Goal: Task Accomplishment & Management: Complete application form

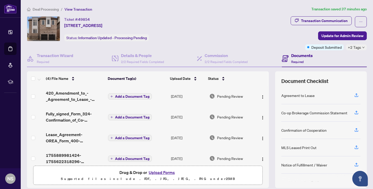
scroll to position [8, 0]
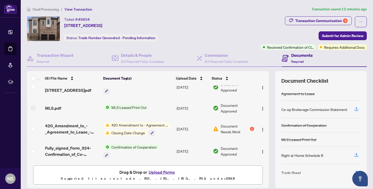
scroll to position [97, 0]
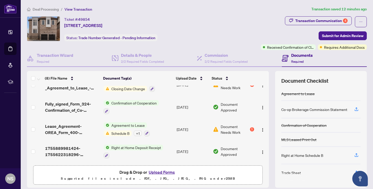
click at [161, 132] on td "Agreement to Lease Schedule B + 1" at bounding box center [137, 129] width 73 height 22
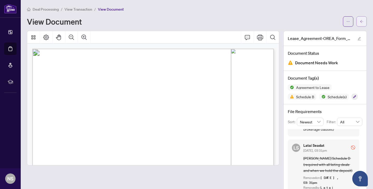
click at [364, 23] on button "button" at bounding box center [361, 21] width 10 height 10
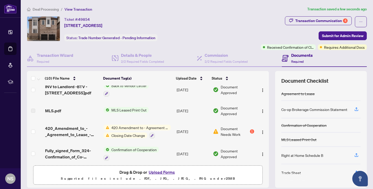
scroll to position [138, 0]
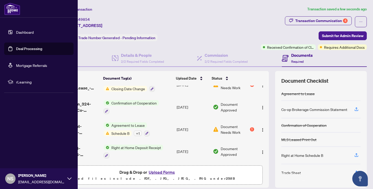
click at [16, 32] on link "Dashboard" at bounding box center [25, 32] width 18 height 5
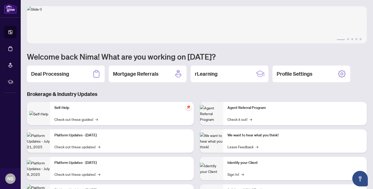
click at [60, 62] on div "1 2 3 4 5 Welcome back Nima! What are you working on today? Deal Processing Mor…" at bounding box center [196, 110] width 339 height 209
click at [60, 78] on div "Deal Processing" at bounding box center [66, 73] width 78 height 17
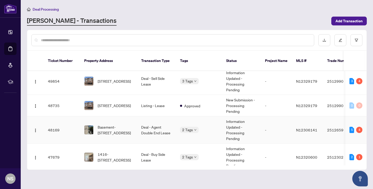
scroll to position [69, 0]
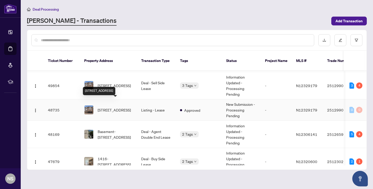
click at [129, 107] on span "[STREET_ADDRESS]" at bounding box center [114, 110] width 33 height 6
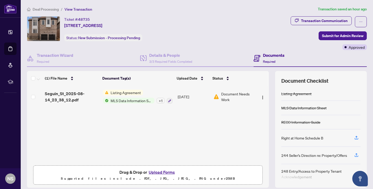
click at [238, 101] on span "Document Needs Work" at bounding box center [237, 96] width 33 height 11
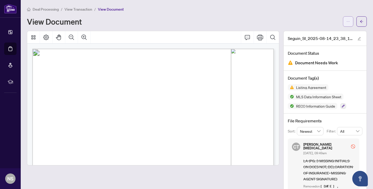
click at [346, 25] on span "button" at bounding box center [348, 21] width 4 height 8
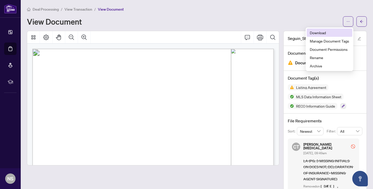
click at [330, 35] on span "Download" at bounding box center [328, 33] width 39 height 6
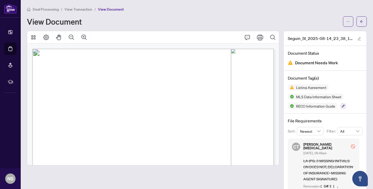
click at [238, 33] on div at bounding box center [152, 37] width 251 height 12
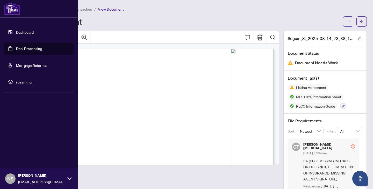
click at [16, 30] on link "Dashboard" at bounding box center [25, 32] width 18 height 5
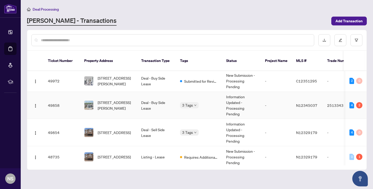
scroll to position [49, 0]
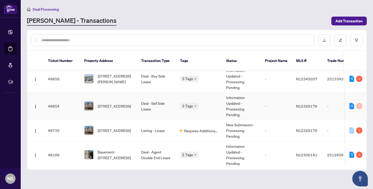
click at [144, 107] on td "Deal - Sell Side Lease" at bounding box center [156, 105] width 39 height 27
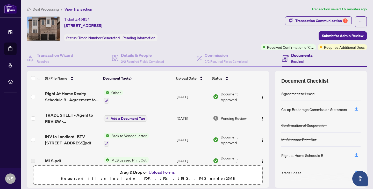
click at [321, 25] on span "Transaction Communication 4" at bounding box center [318, 21] width 67 height 11
click at [321, 23] on div "Transaction Communication 4" at bounding box center [321, 21] width 52 height 8
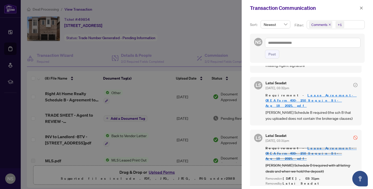
scroll to position [44, 0]
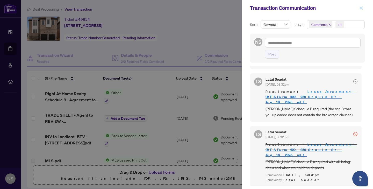
click at [360, 8] on icon "close" at bounding box center [361, 8] width 4 height 4
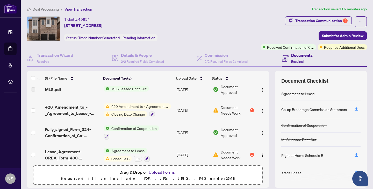
scroll to position [69, 0]
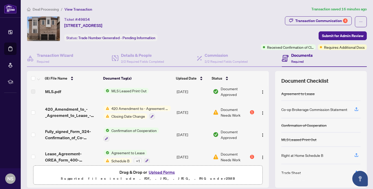
click at [172, 118] on td "420 Amendment to - Agreement to Lease - Residential Closing Date Change" at bounding box center [137, 112] width 73 height 22
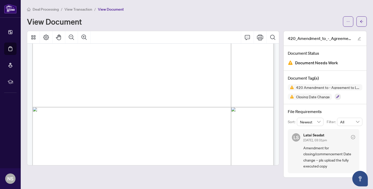
scroll to position [521, 0]
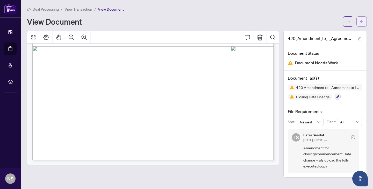
click at [362, 21] on icon "arrow-left" at bounding box center [361, 22] width 4 height 4
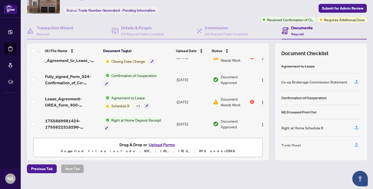
scroll to position [35, 0]
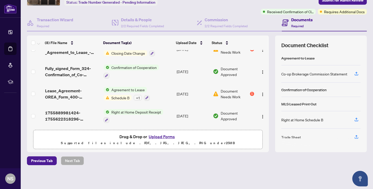
click at [155, 134] on button "Upload Forms" at bounding box center [161, 136] width 29 height 7
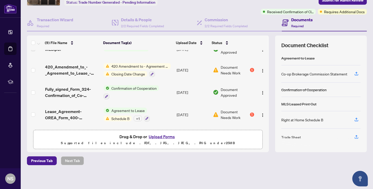
scroll to position [0, 0]
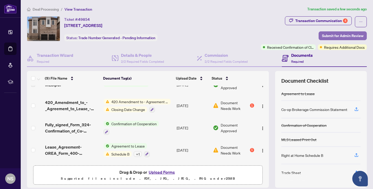
click at [327, 37] on span "Submit for Admin Review" at bounding box center [342, 36] width 41 height 8
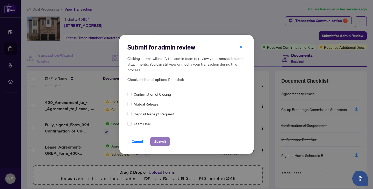
click at [162, 139] on span "Submit" at bounding box center [160, 141] width 12 height 8
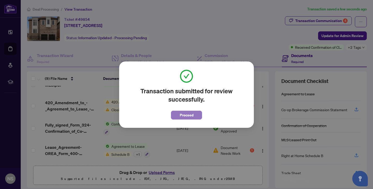
click at [189, 115] on span "Proceed" at bounding box center [187, 115] width 14 height 8
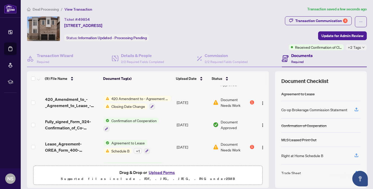
scroll to position [117, 0]
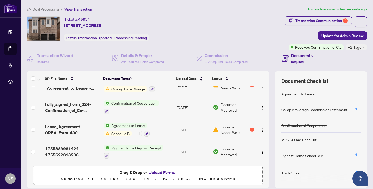
click at [92, 135] on td "Lease_Agreement-OREA_Form_400-250_Seguin_St-Aug_18_2025.pdf" at bounding box center [72, 129] width 58 height 22
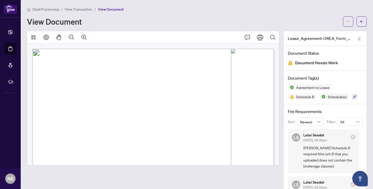
drag, startPoint x: 66, startPoint y: 99, endPoint x: 200, endPoint y: 104, distance: 134.4
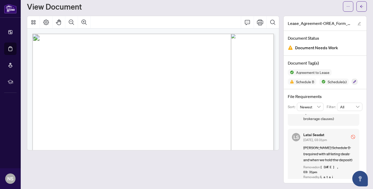
scroll to position [37, 0]
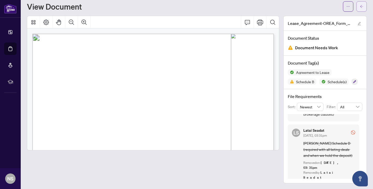
click at [358, 5] on button "button" at bounding box center [361, 6] width 10 height 10
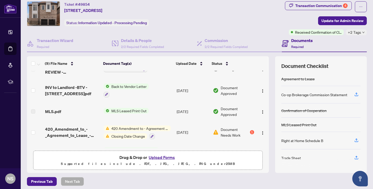
scroll to position [117, 0]
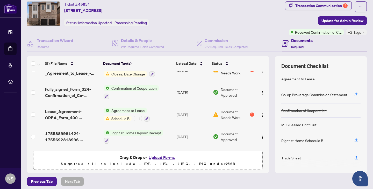
click at [298, 13] on div "Transaction Communication 4 Update for Admin Review Received Confirmation of Cl…" at bounding box center [326, 18] width 82 height 34
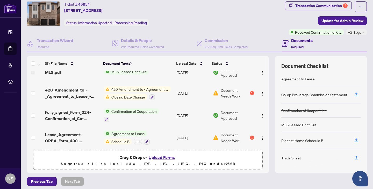
scroll to position [85, 0]
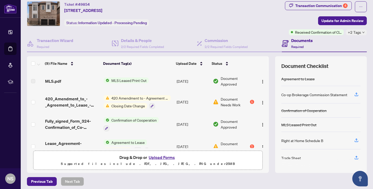
click at [251, 103] on div "Document Needs Work 1" at bounding box center [233, 101] width 41 height 11
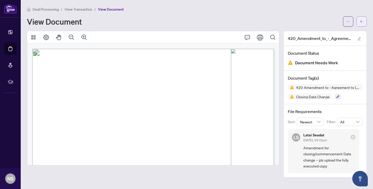
click at [358, 23] on button "button" at bounding box center [361, 21] width 10 height 10
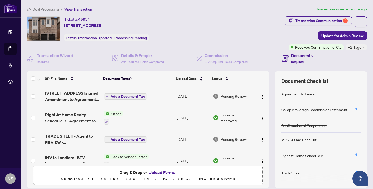
scroll to position [0, 0]
click at [171, 143] on td "Add a Document Tag" at bounding box center [137, 138] width 73 height 21
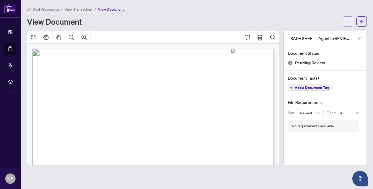
click at [344, 21] on button "button" at bounding box center [348, 21] width 10 height 10
click at [333, 31] on span "Download" at bounding box center [328, 33] width 39 height 6
drag, startPoint x: 71, startPoint y: 104, endPoint x: 100, endPoint y: 104, distance: 29.2
click at [92, 105] on span "[PERSON_NAME]" at bounding box center [81, 106] width 21 height 3
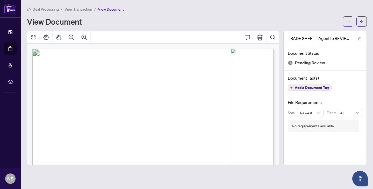
drag, startPoint x: 70, startPoint y: 105, endPoint x: 106, endPoint y: 105, distance: 35.4
click at [106, 49] on p "Right at Home Realty 2512990 [STREET_ADDRESS] Property: Type: RESIDENTIAL Class…" at bounding box center [215, 49] width 367 height 0
drag, startPoint x: 70, startPoint y: 109, endPoint x: 88, endPoint y: 109, distance: 18.1
click at [89, 109] on span "[PERSON_NAME]" at bounding box center [81, 109] width 21 height 3
drag, startPoint x: 71, startPoint y: 112, endPoint x: 110, endPoint y: 112, distance: 39.3
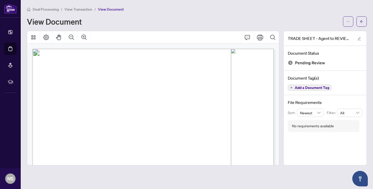
click at [107, 112] on span "[PERSON_NAME] (Guarantor)" at bounding box center [88, 113] width 36 height 3
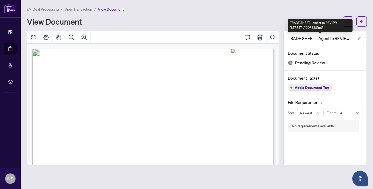
click at [348, 19] on div "TRADE SHEET - Agent to REVIEW - [STREET_ADDRESS]pdf" at bounding box center [319, 25] width 65 height 13
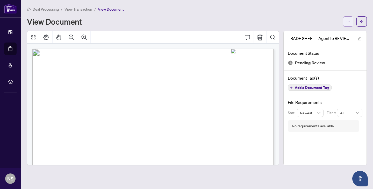
click at [344, 22] on button "button" at bounding box center [348, 21] width 10 height 10
click at [326, 31] on span "Download" at bounding box center [328, 33] width 39 height 6
click at [349, 25] on span "button" at bounding box center [348, 21] width 4 height 8
click at [339, 33] on span "Download" at bounding box center [328, 33] width 39 height 6
click at [358, 21] on button "button" at bounding box center [361, 21] width 10 height 10
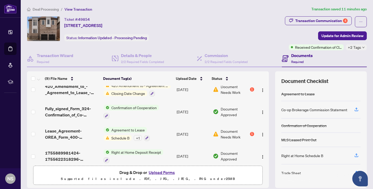
scroll to position [117, 0]
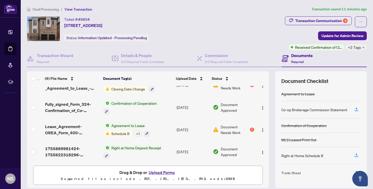
click at [171, 173] on button "Upload Forms" at bounding box center [161, 172] width 29 height 7
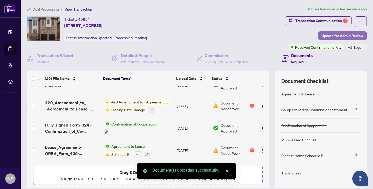
click at [332, 34] on span "Update for Admin Review" at bounding box center [342, 36] width 42 height 8
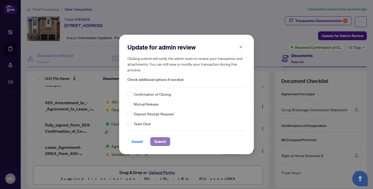
click at [158, 139] on span "Submit" at bounding box center [160, 141] width 12 height 8
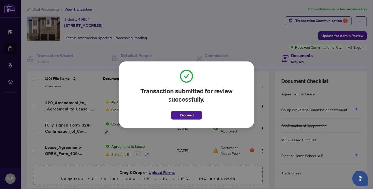
click at [187, 108] on span "Proceed" at bounding box center [186, 113] width 31 height 12
click at [186, 116] on span "Proceed" at bounding box center [187, 115] width 14 height 8
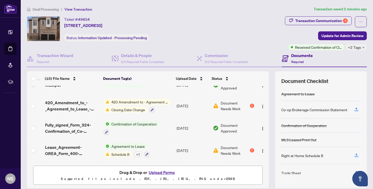
scroll to position [138, 0]
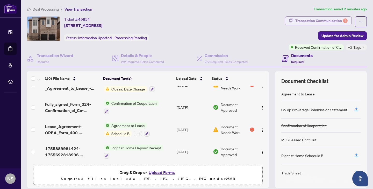
click at [329, 19] on div "Transaction Communication 4" at bounding box center [321, 21] width 52 height 8
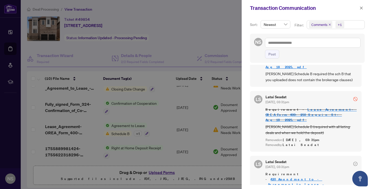
scroll to position [0, 0]
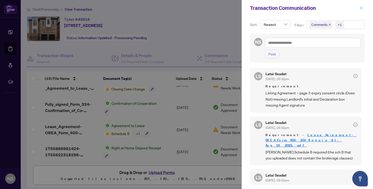
click at [362, 5] on span "button" at bounding box center [361, 8] width 4 height 8
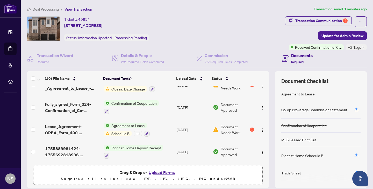
scroll to position [36, 0]
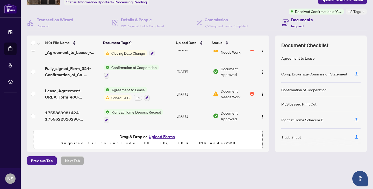
click at [160, 135] on button "Upload Forms" at bounding box center [161, 136] width 29 height 7
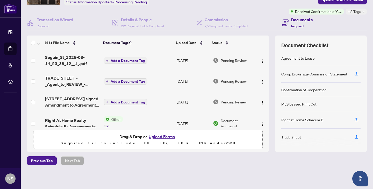
scroll to position [0, 0]
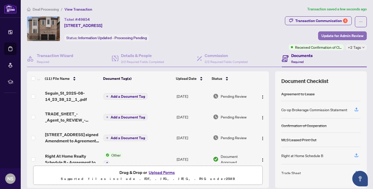
click at [334, 35] on span "Update for Admin Review" at bounding box center [342, 36] width 42 height 8
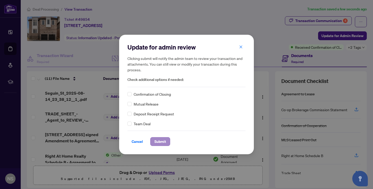
click at [155, 135] on div "Cancel Submit" at bounding box center [186, 137] width 118 height 15
click at [156, 138] on span "Submit" at bounding box center [160, 141] width 12 height 8
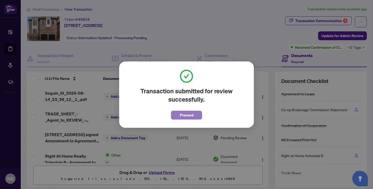
click at [191, 119] on button "Proceed" at bounding box center [186, 114] width 31 height 9
